Goal: Entertainment & Leisure: Browse casually

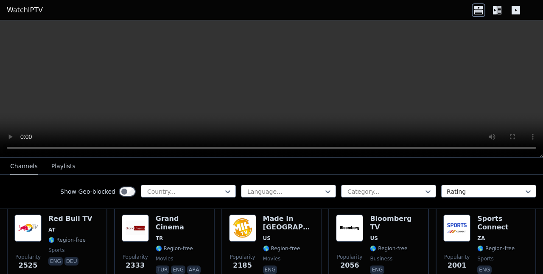
scroll to position [361, 0]
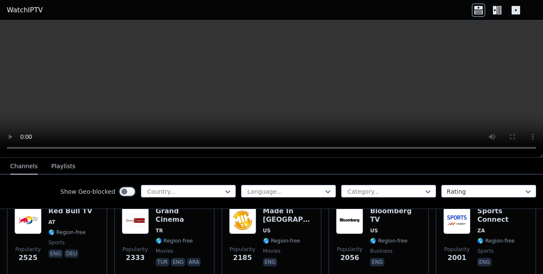
click at [184, 228] on div "Grand Cinema TR 🌎 Region-free movies tur eng ara" at bounding box center [181, 237] width 51 height 61
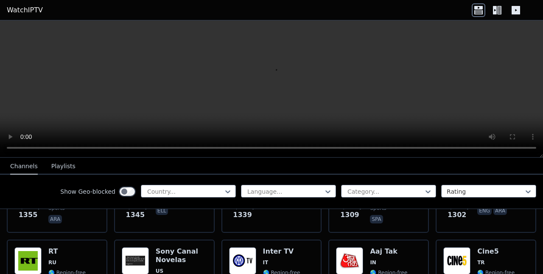
scroll to position [741, 0]
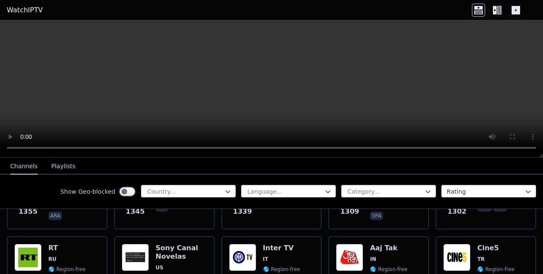
click at [376, 181] on div "Show Geo-blocked Country... Language... Category... Rating" at bounding box center [271, 191] width 543 height 34
click at [376, 191] on div at bounding box center [385, 191] width 77 height 8
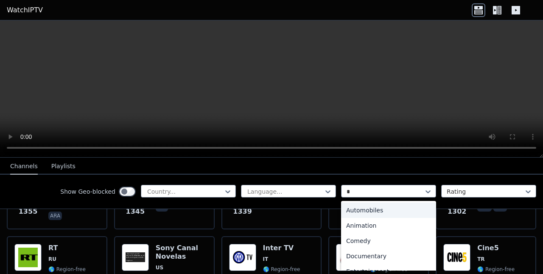
type input "**"
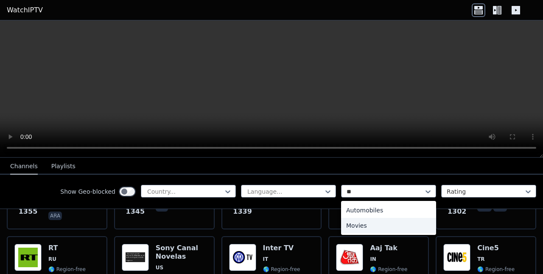
click at [383, 222] on div "Movies" at bounding box center [388, 225] width 95 height 15
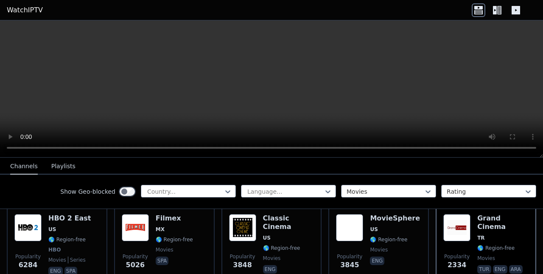
scroll to position [103, 0]
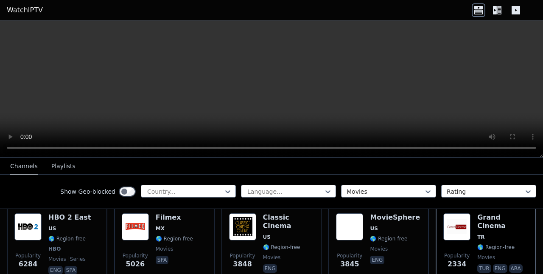
click at [250, 232] on img at bounding box center [242, 226] width 27 height 27
click at [199, 232] on div "Popularity 5026 Filmex MX 🌎 Region-free movies spa" at bounding box center [164, 244] width 85 height 63
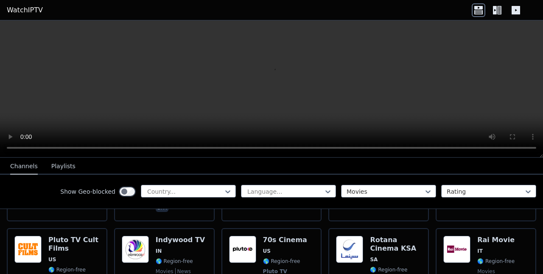
scroll to position [343, 0]
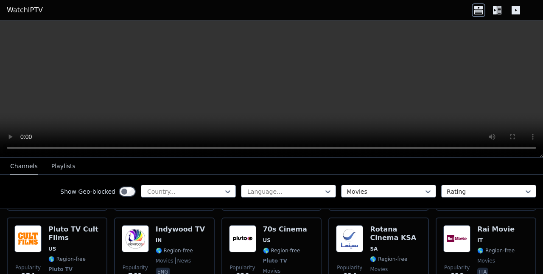
click at [59, 165] on button "Playlists" at bounding box center [63, 166] width 24 height 16
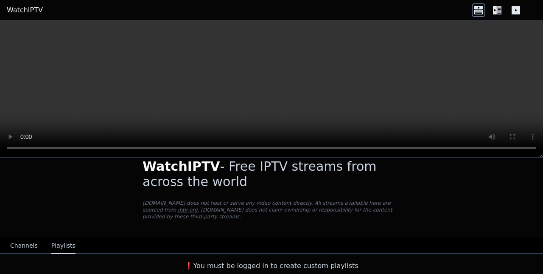
scroll to position [7, 0]
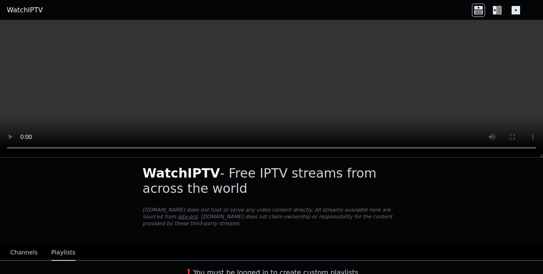
click at [0, 247] on nav "Channels Playlists" at bounding box center [271, 252] width 543 height 17
click at [11, 248] on button "Channels" at bounding box center [24, 252] width 28 height 16
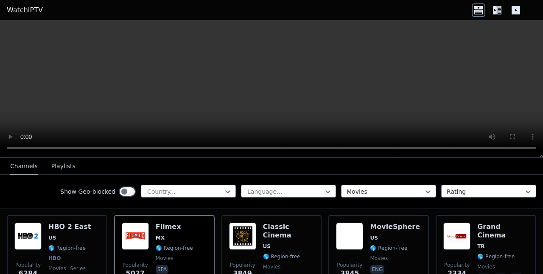
scroll to position [123, 0]
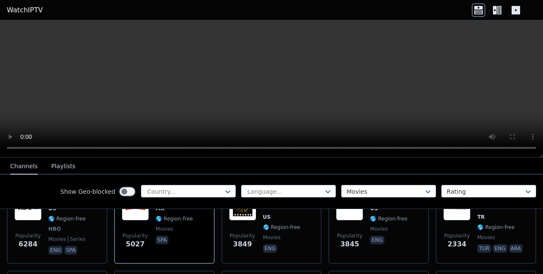
click at [269, 248] on div "Classic Cinema US 🌎 Region-free movies eng" at bounding box center [288, 224] width 51 height 63
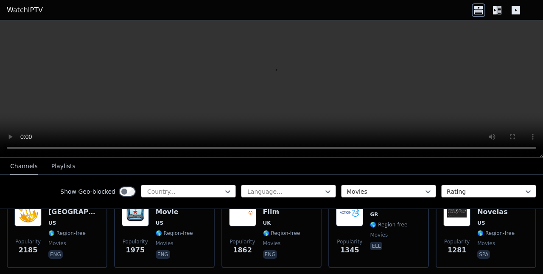
scroll to position [230, 0]
